Goal: Transaction & Acquisition: Download file/media

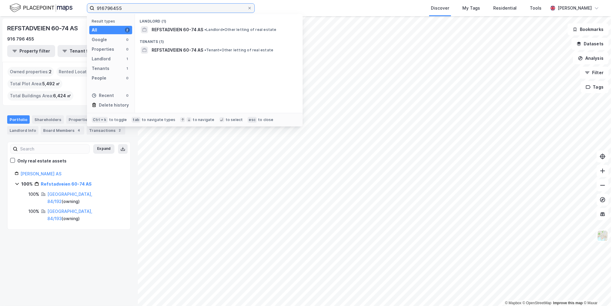
drag, startPoint x: 170, startPoint y: 7, endPoint x: 29, endPoint y: 8, distance: 141.2
click at [29, 8] on div "916796455 Result types All 2 Google 0 Properties 0 Landlord 1 Tenants 1 People …" at bounding box center [305, 8] width 611 height 16
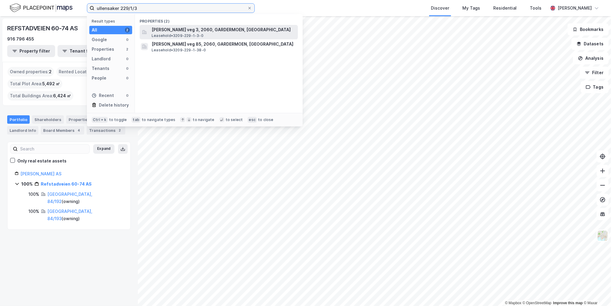
type input "ullensaker 229/1/3"
click at [173, 32] on span "[PERSON_NAME] veg 3, 2060, GARDERMOEN, [GEOGRAPHIC_DATA]" at bounding box center [224, 29] width 144 height 7
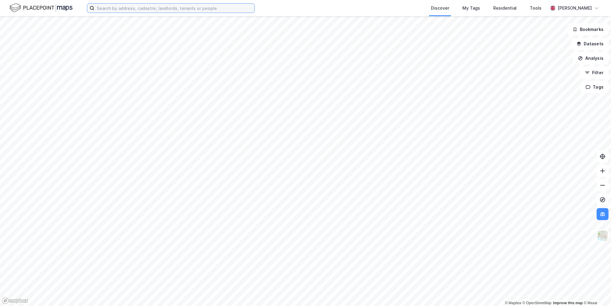
click at [144, 10] on input at bounding box center [174, 8] width 160 height 9
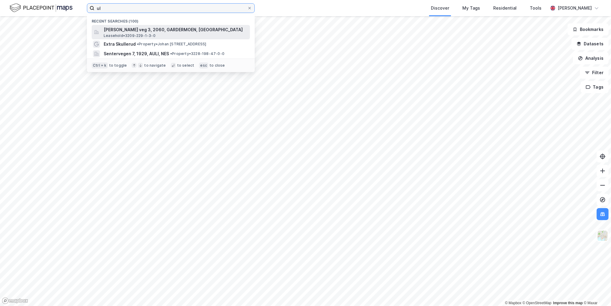
type input "ul"
click at [161, 33] on span "[PERSON_NAME] veg 3, 2060, GARDERMOEN, [GEOGRAPHIC_DATA]" at bounding box center [176, 29] width 144 height 7
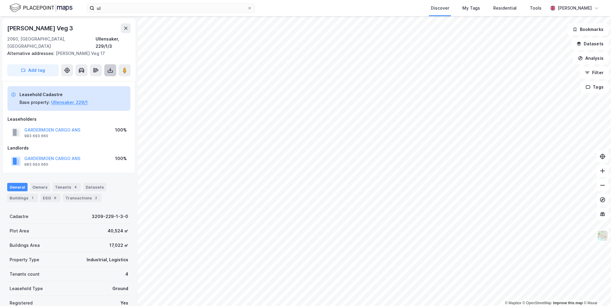
click at [109, 67] on icon at bounding box center [110, 70] width 6 height 6
click at [96, 77] on div "Download Assessment Report" at bounding box center [81, 82] width 72 height 10
